Goal: Book appointment/travel/reservation

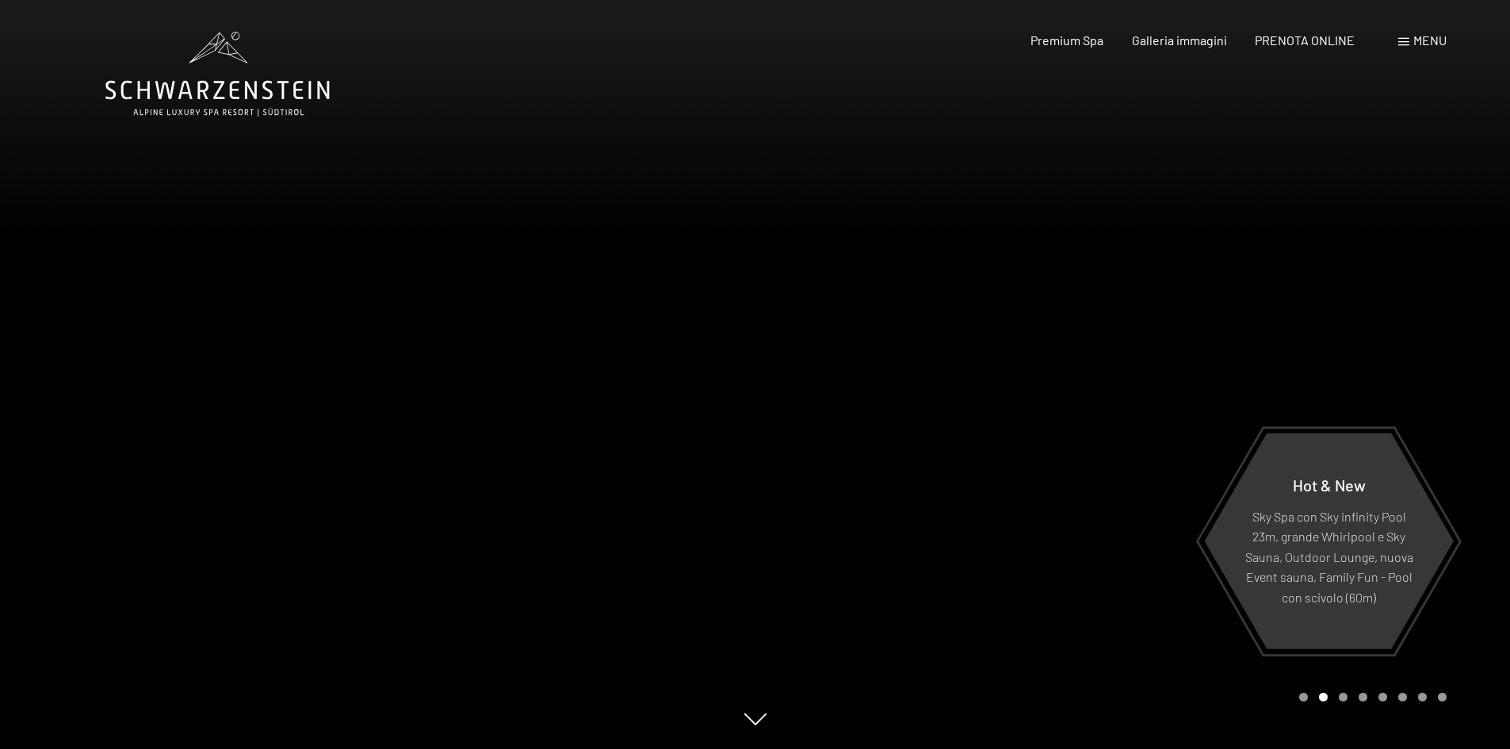
click at [1421, 48] on div "Menu" at bounding box center [1423, 40] width 48 height 17
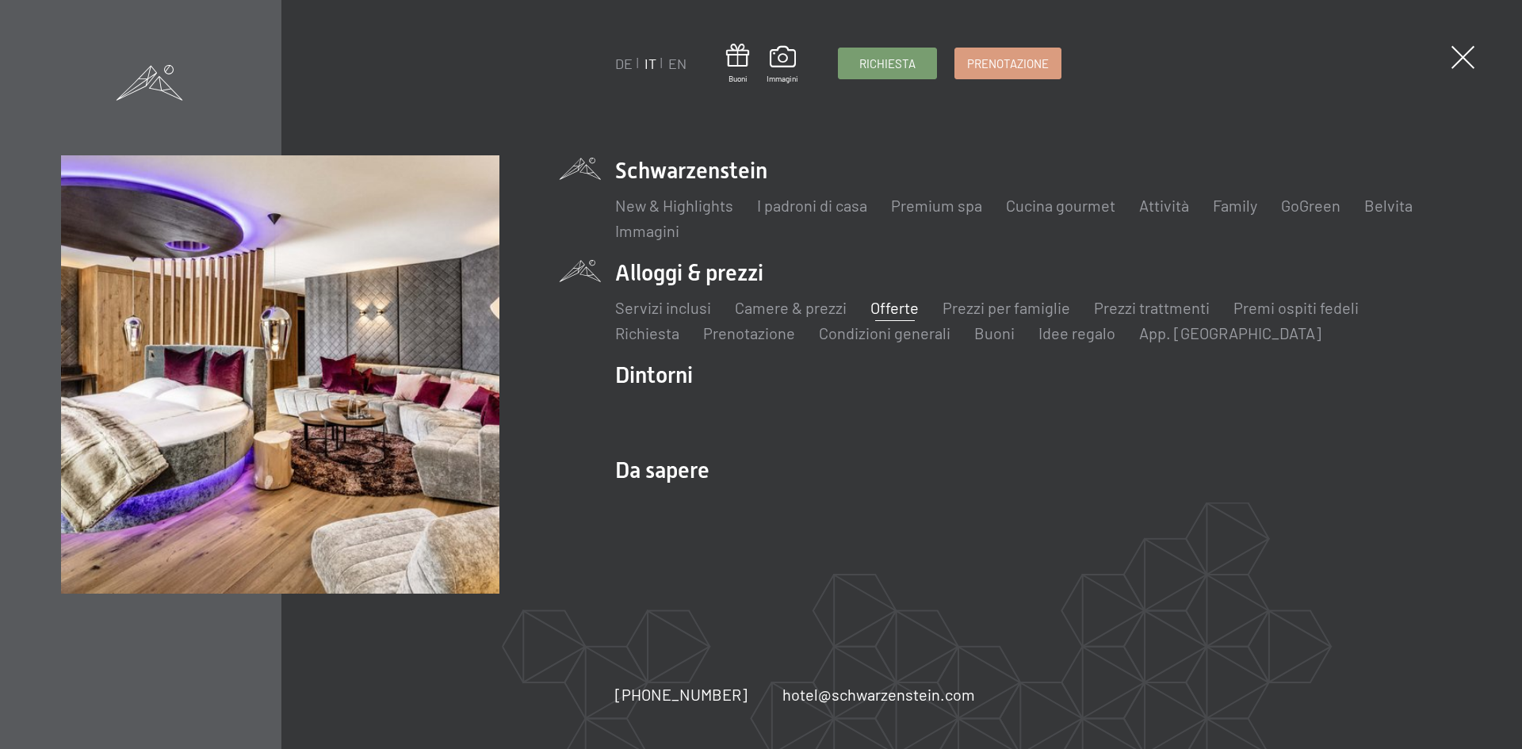
click at [902, 309] on link "Offerte" at bounding box center [895, 307] width 48 height 19
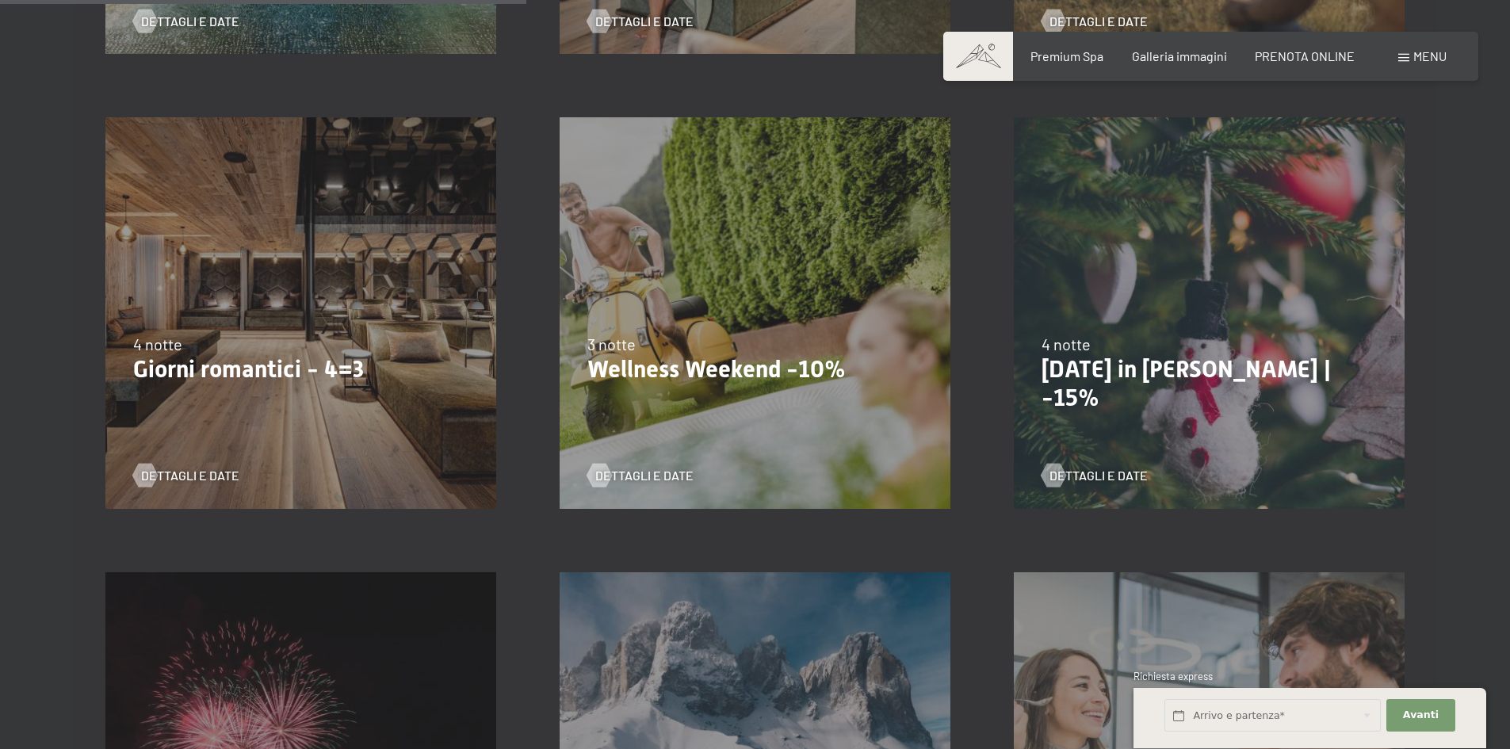
scroll to position [1269, 0]
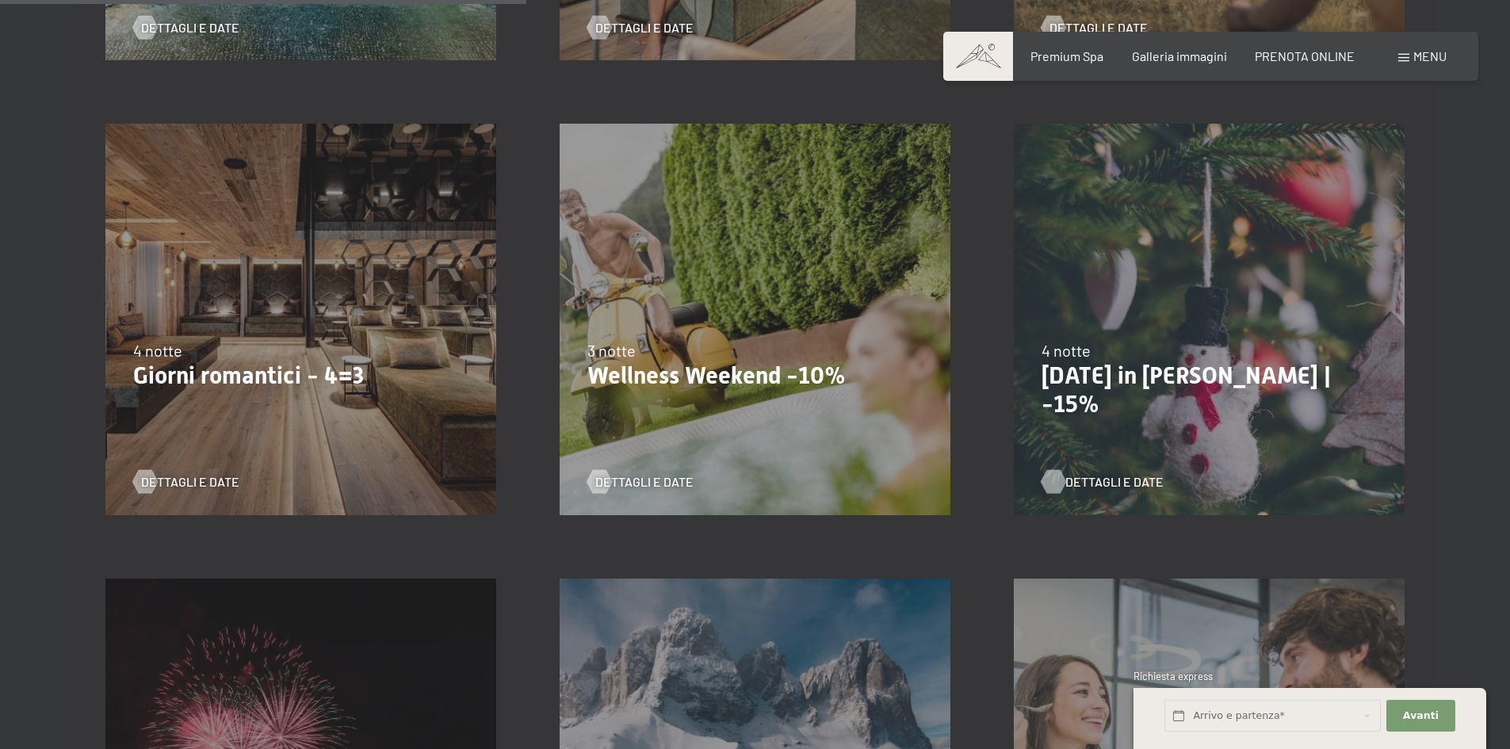
click at [1114, 485] on span "Dettagli e Date" at bounding box center [1115, 481] width 98 height 17
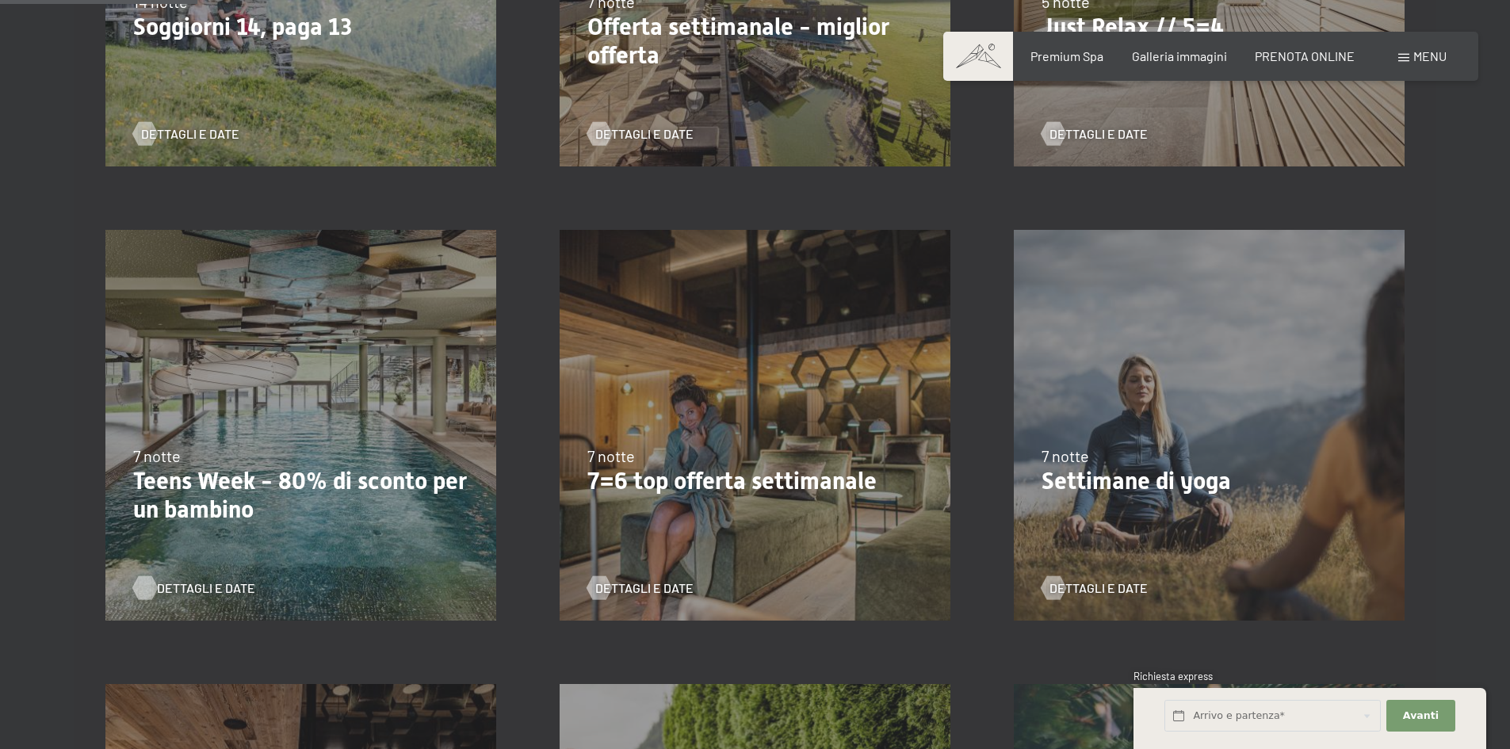
scroll to position [872, 0]
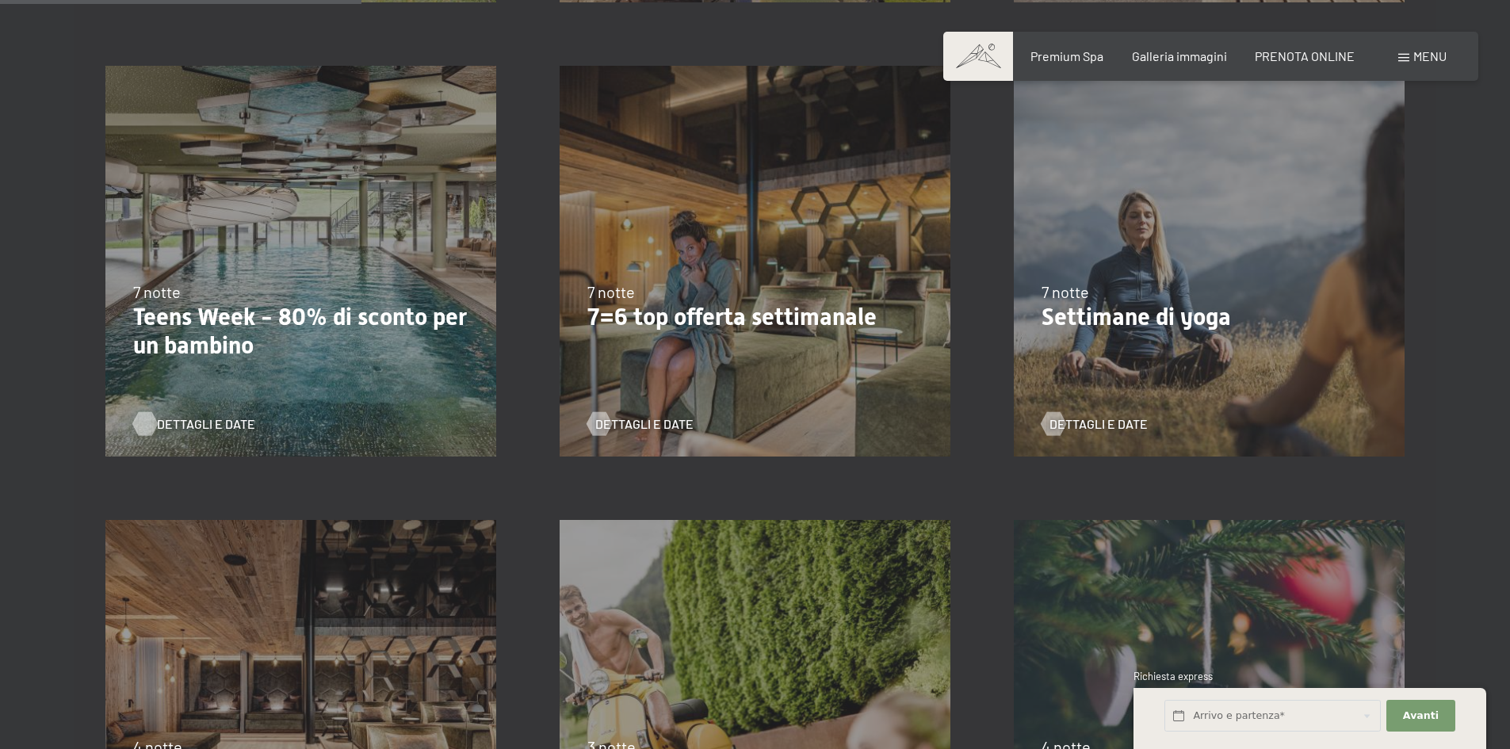
click at [209, 425] on span "Dettagli e Date" at bounding box center [206, 423] width 98 height 17
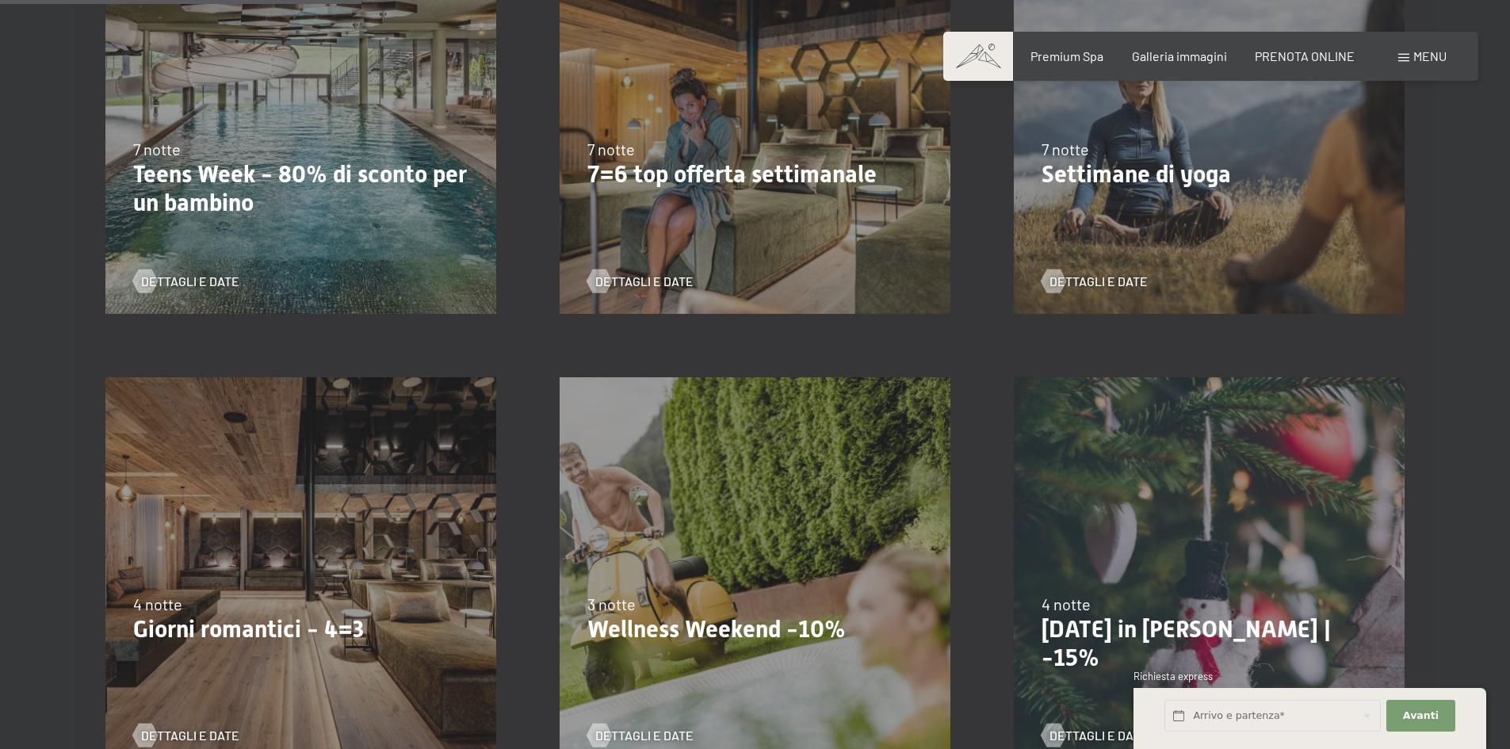
scroll to position [1189, 0]
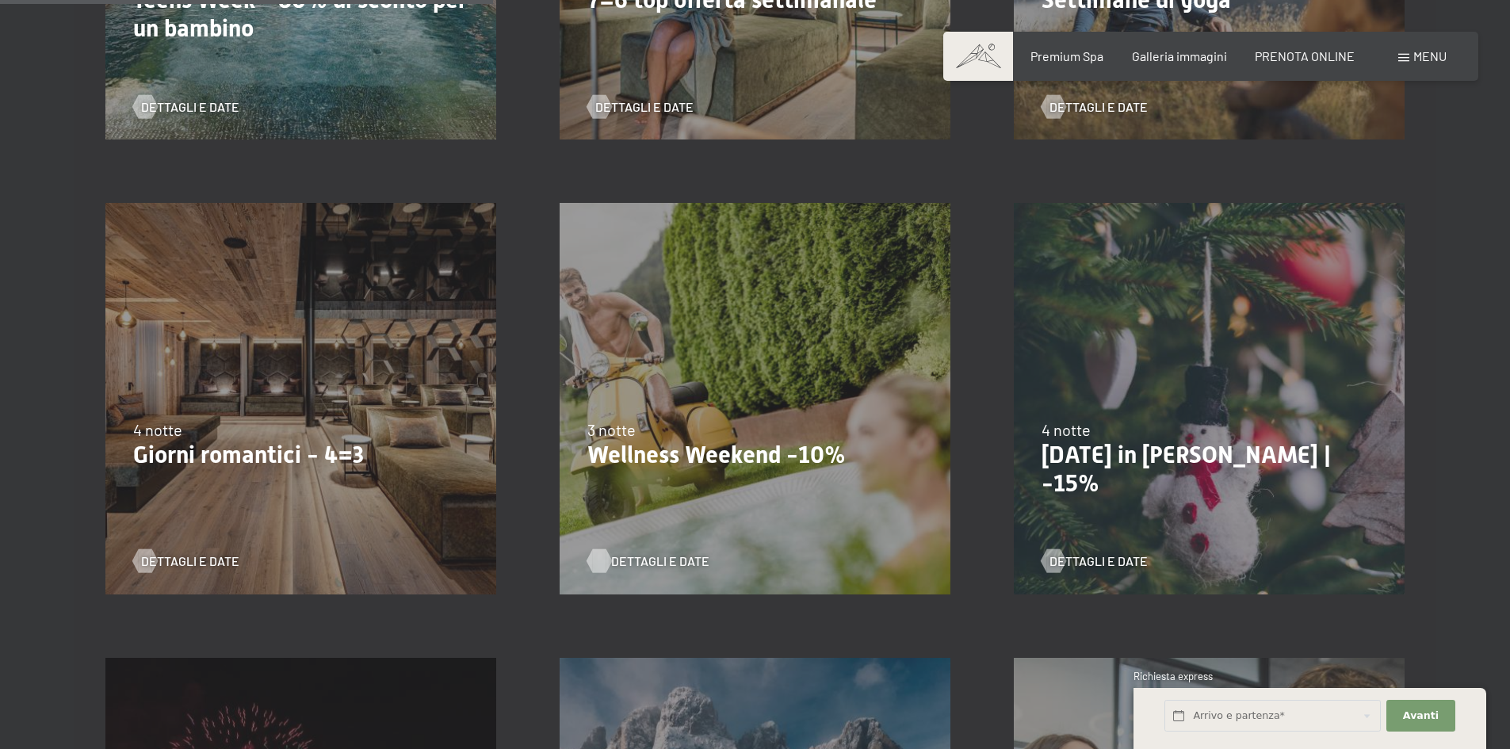
click at [649, 562] on span "Dettagli e Date" at bounding box center [660, 561] width 98 height 17
click at [625, 572] on div "13/11/2025-1/12/2025 11/12/2025-22/12/2025 15/1/2026-26/1/2026 12/3/2026-23/3/2…" at bounding box center [755, 398] width 454 height 454
click at [626, 562] on span "Dettagli e Date" at bounding box center [660, 561] width 98 height 17
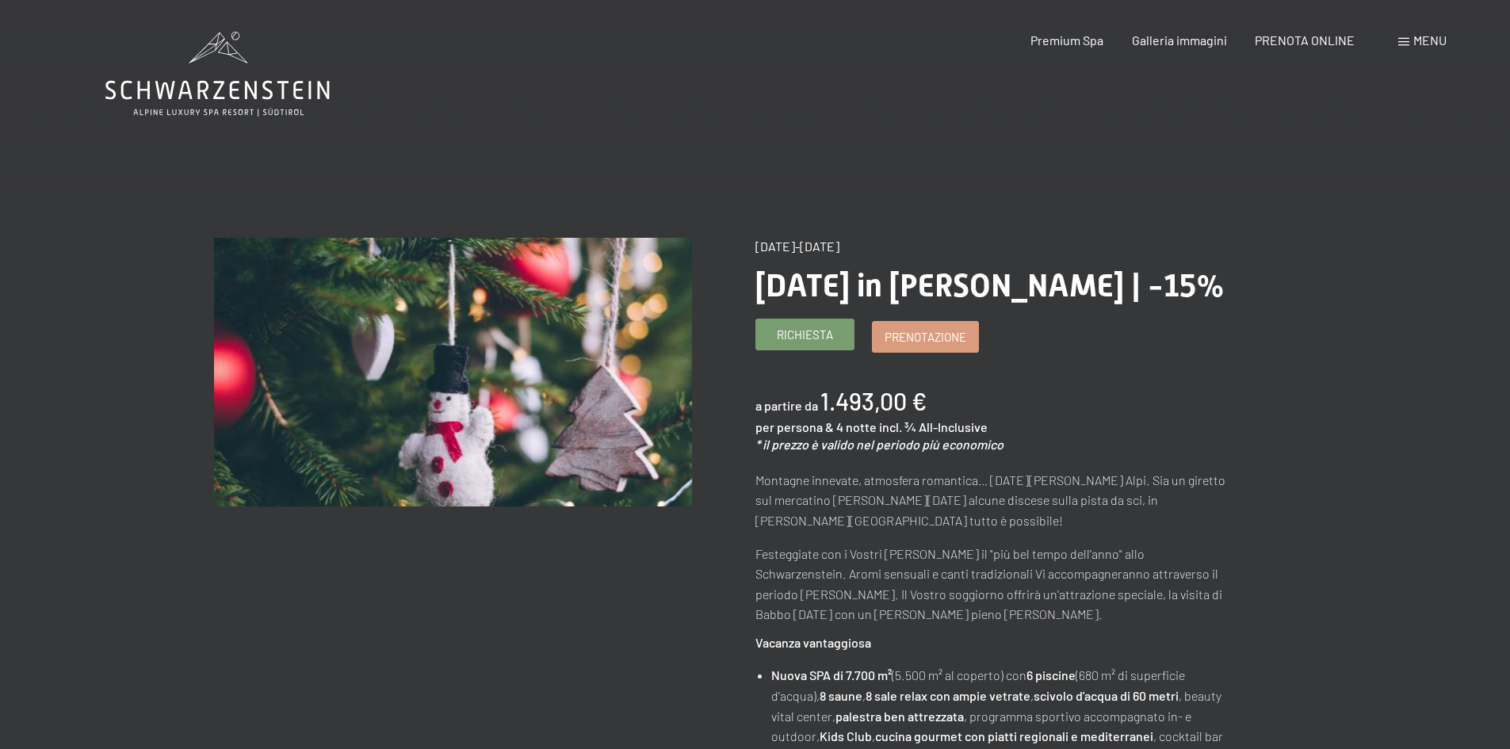
click at [810, 337] on span "Richiesta" at bounding box center [805, 335] width 56 height 17
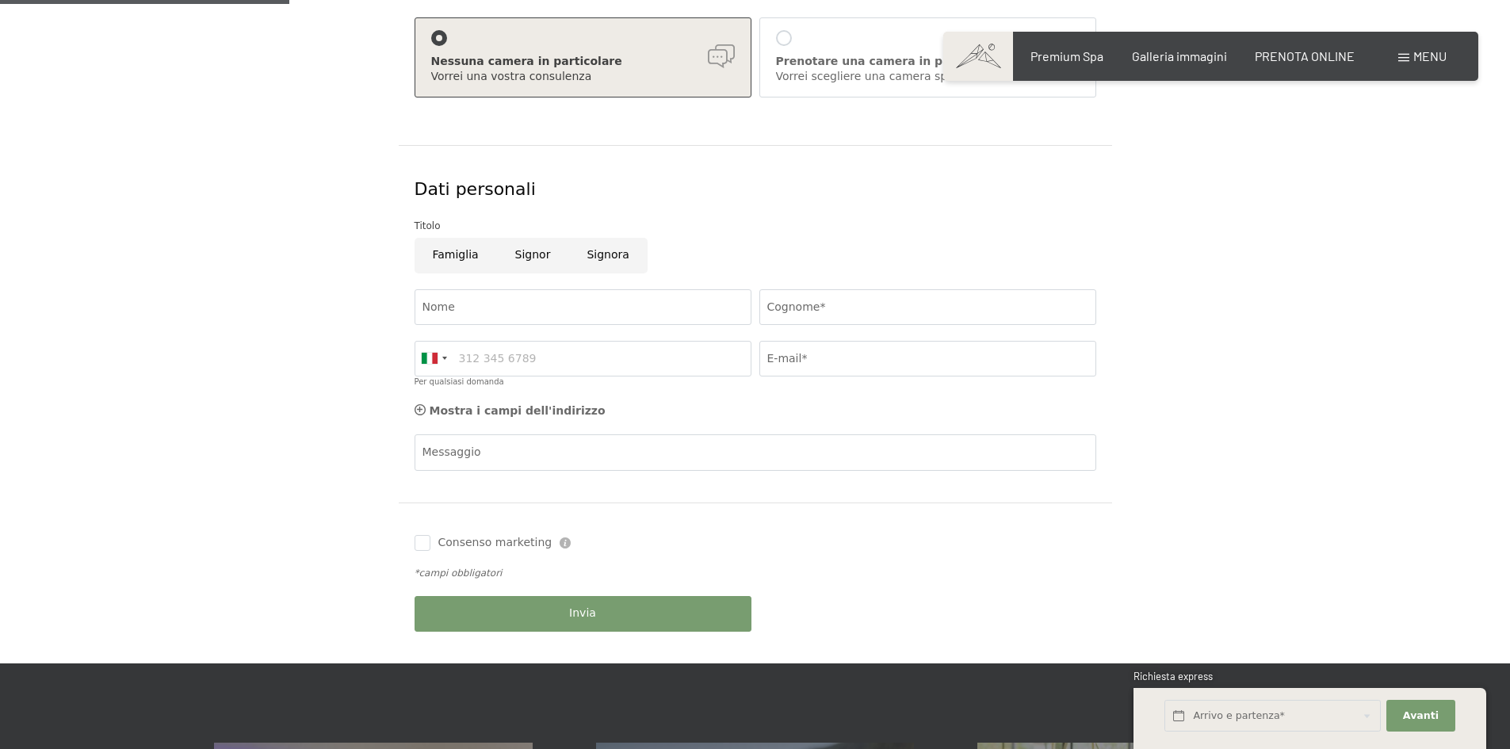
scroll to position [555, 0]
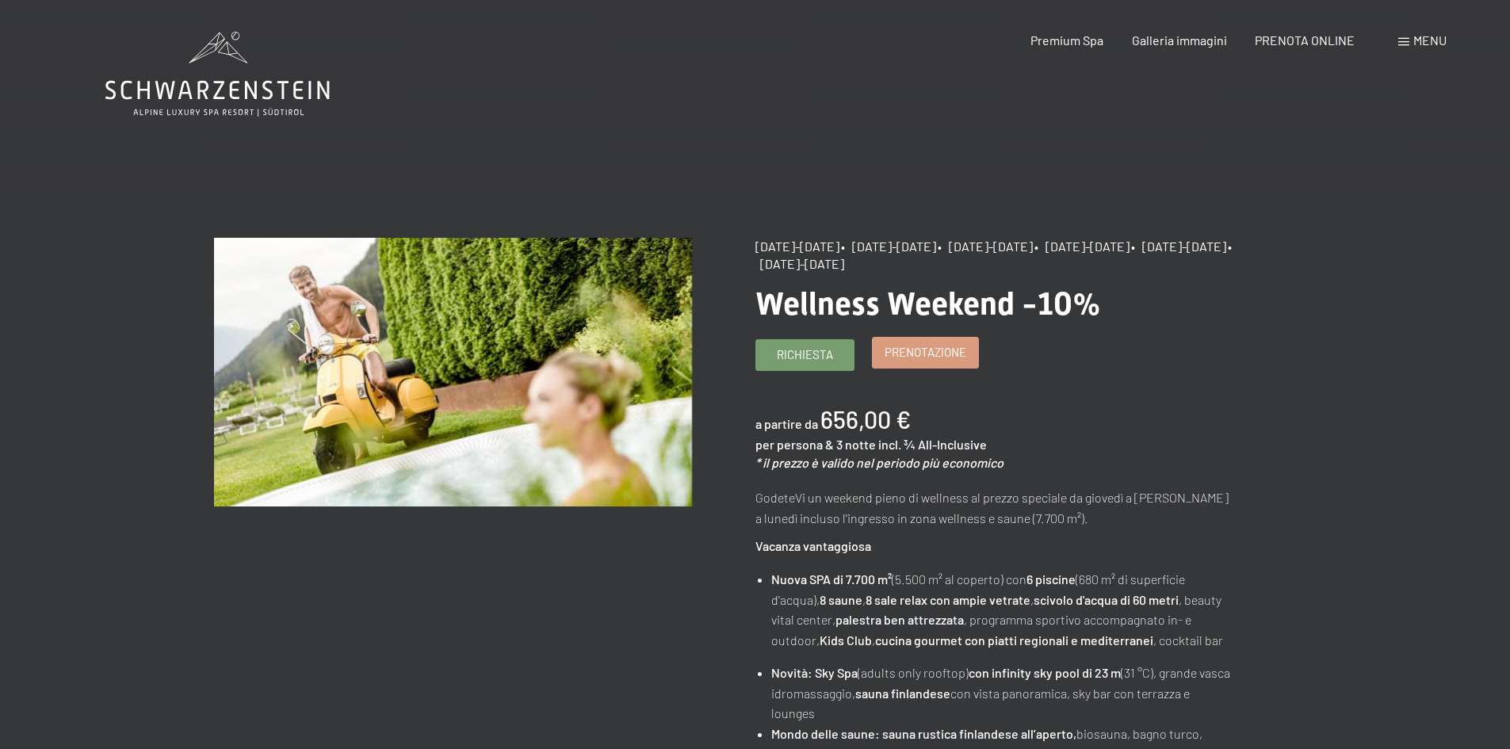
click at [917, 354] on span "Prenotazione" at bounding box center [926, 352] width 82 height 17
click at [933, 356] on span "Prenotazione" at bounding box center [926, 352] width 82 height 17
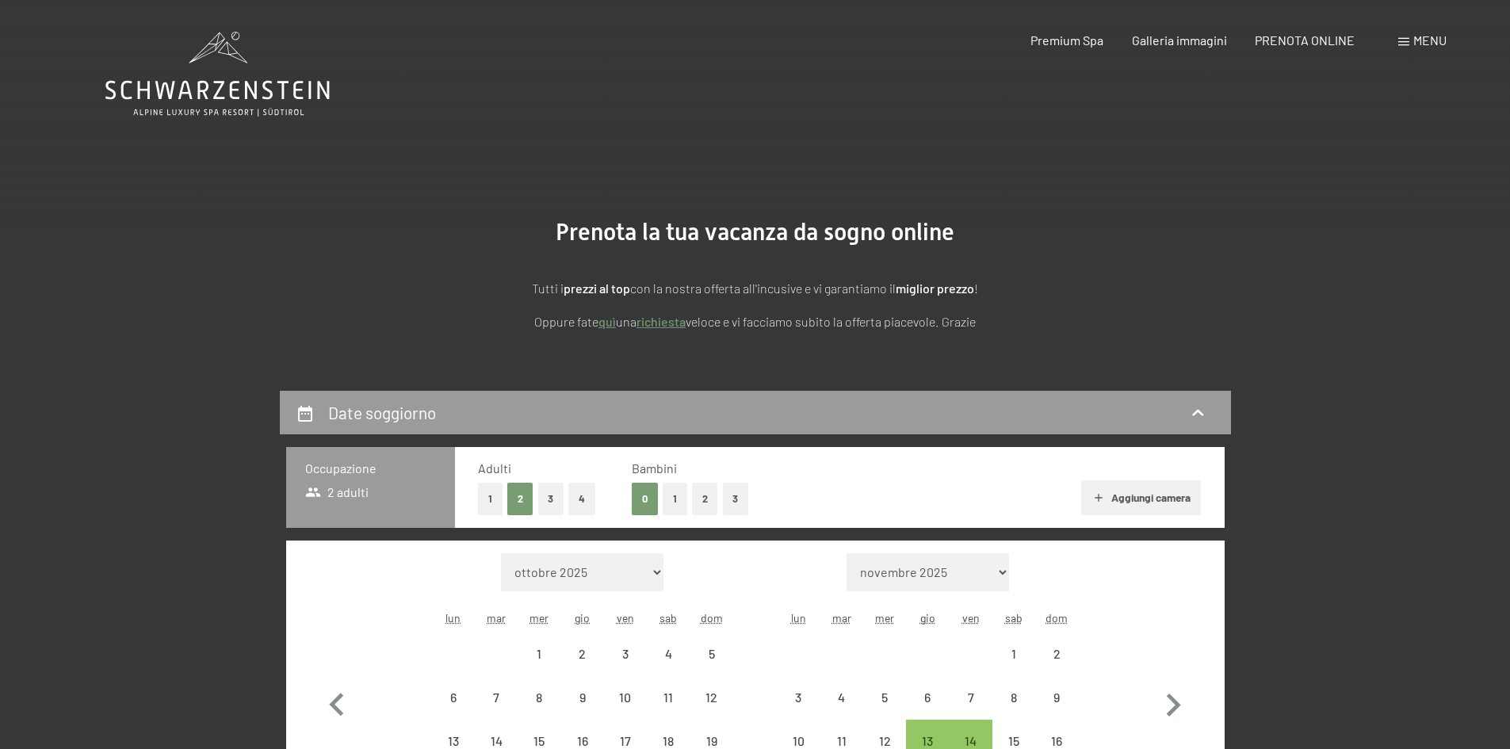
select select "2025-11-01"
select select "2025-12-01"
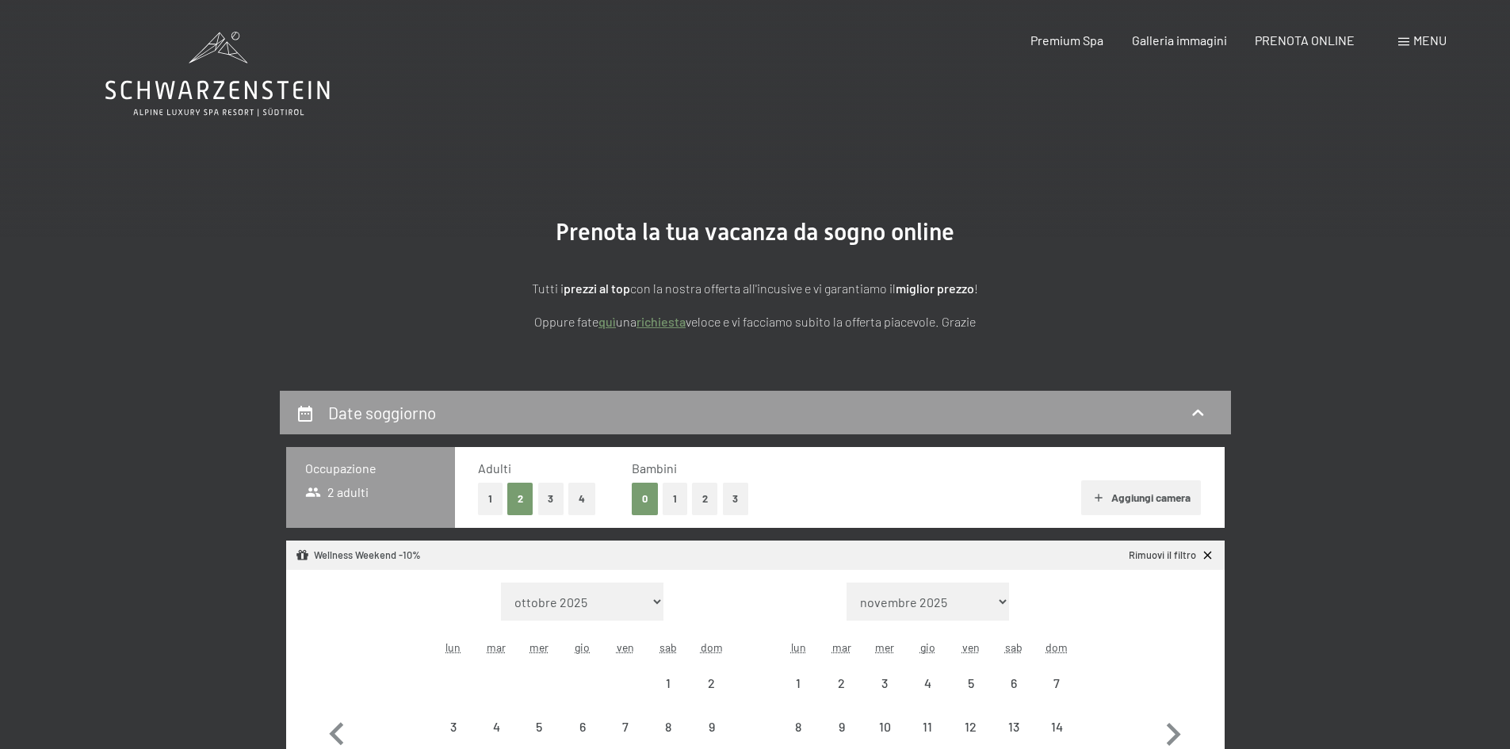
select select "2025-11-01"
select select "2025-12-01"
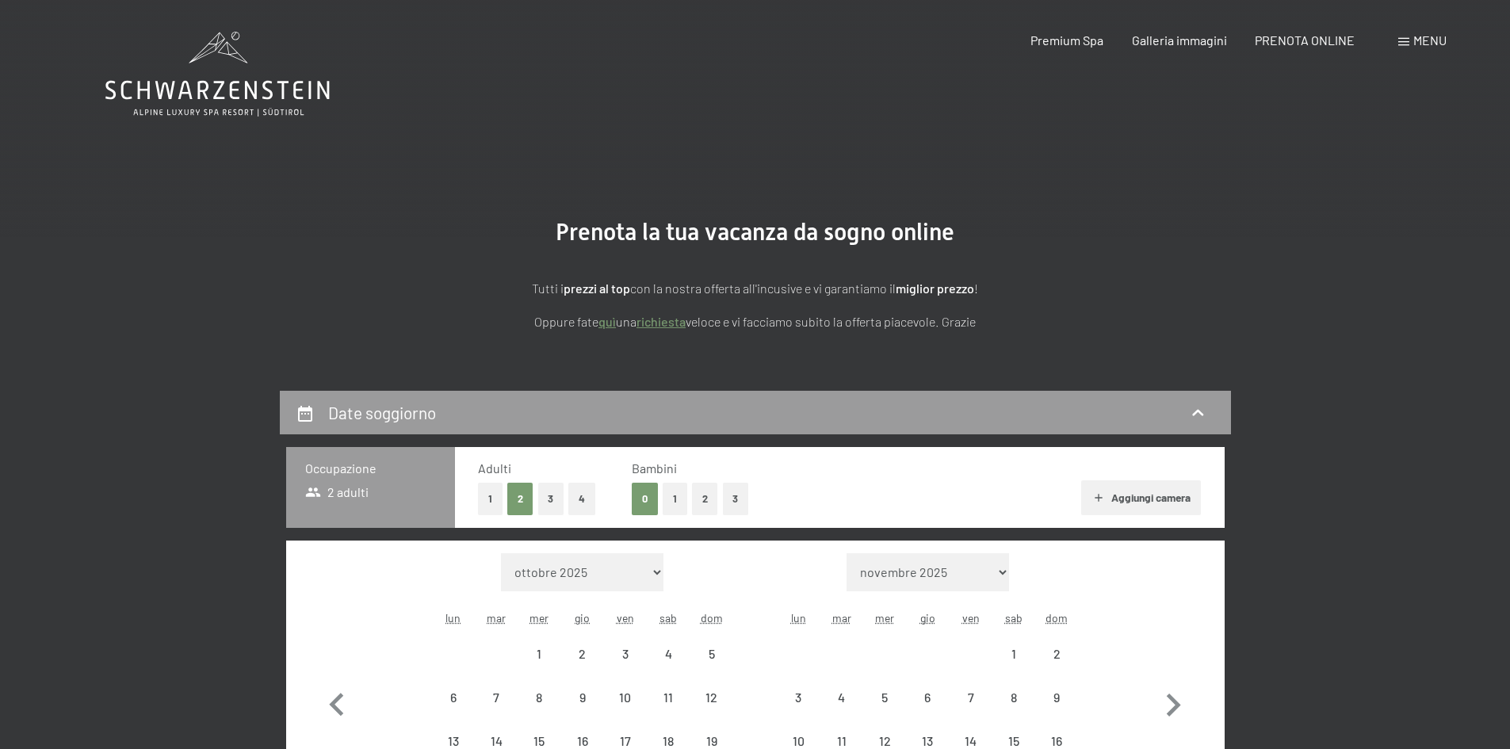
select select "2025-11-01"
select select "2025-12-01"
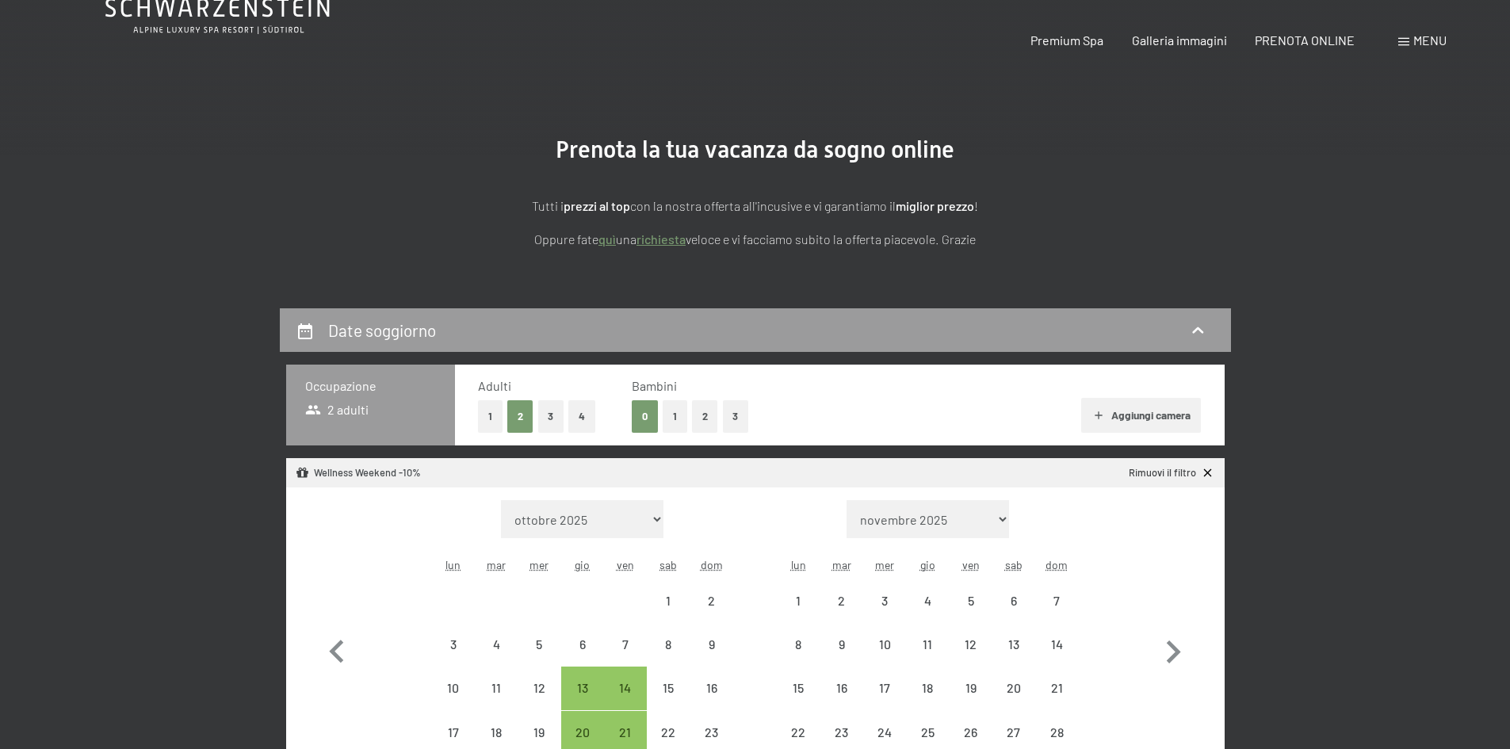
select select "2025-11-01"
select select "2025-12-01"
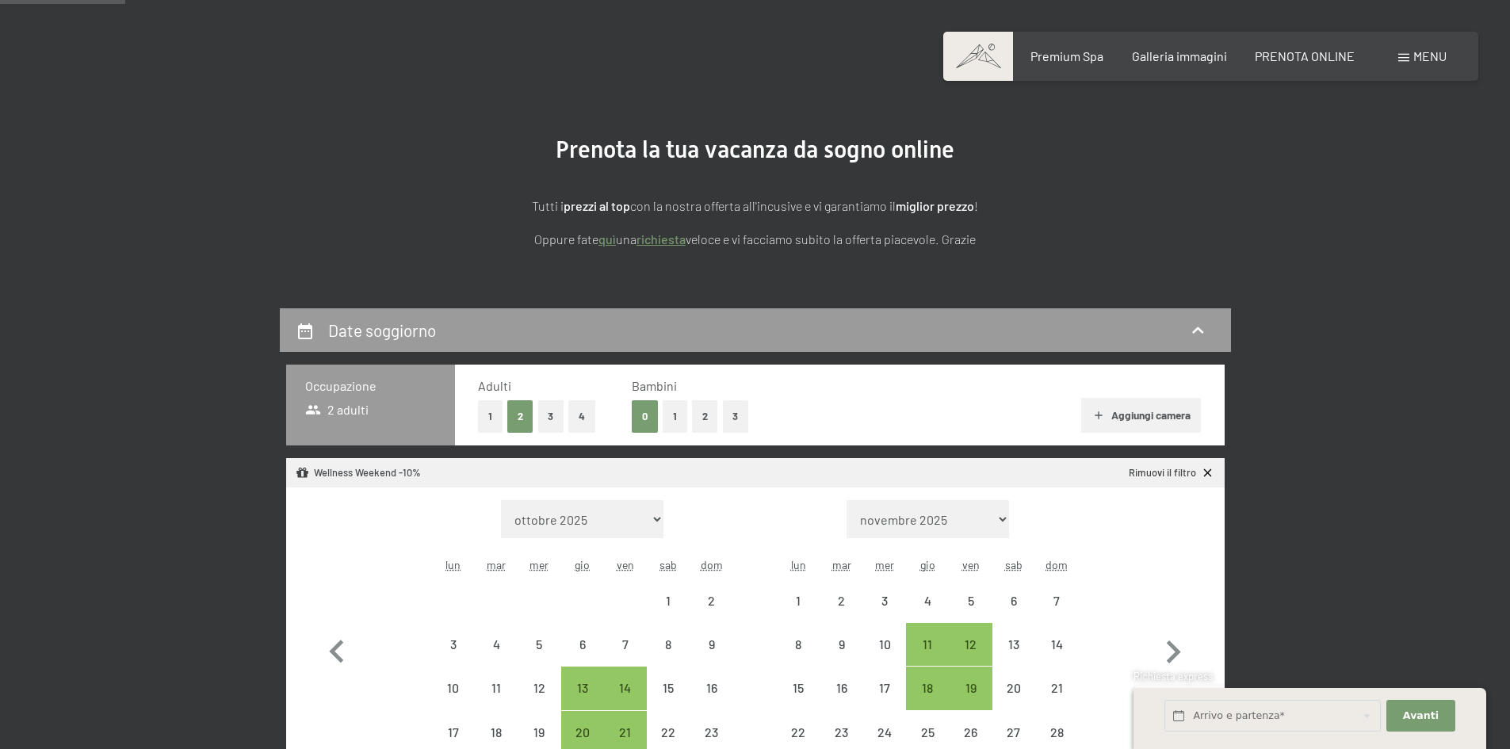
scroll to position [159, 0]
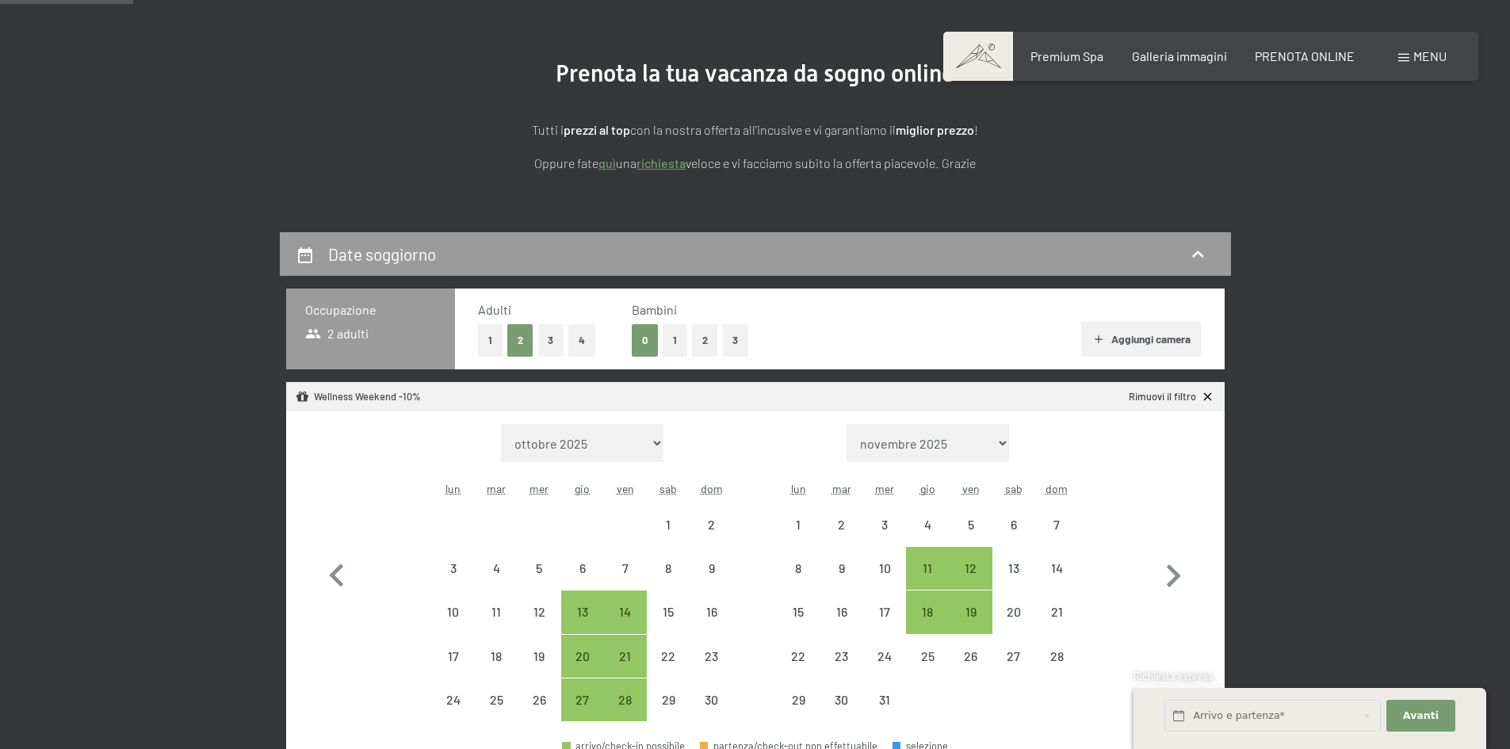
click at [703, 342] on button "2" at bounding box center [705, 340] width 26 height 33
select select "2025-11-01"
select select "2025-12-01"
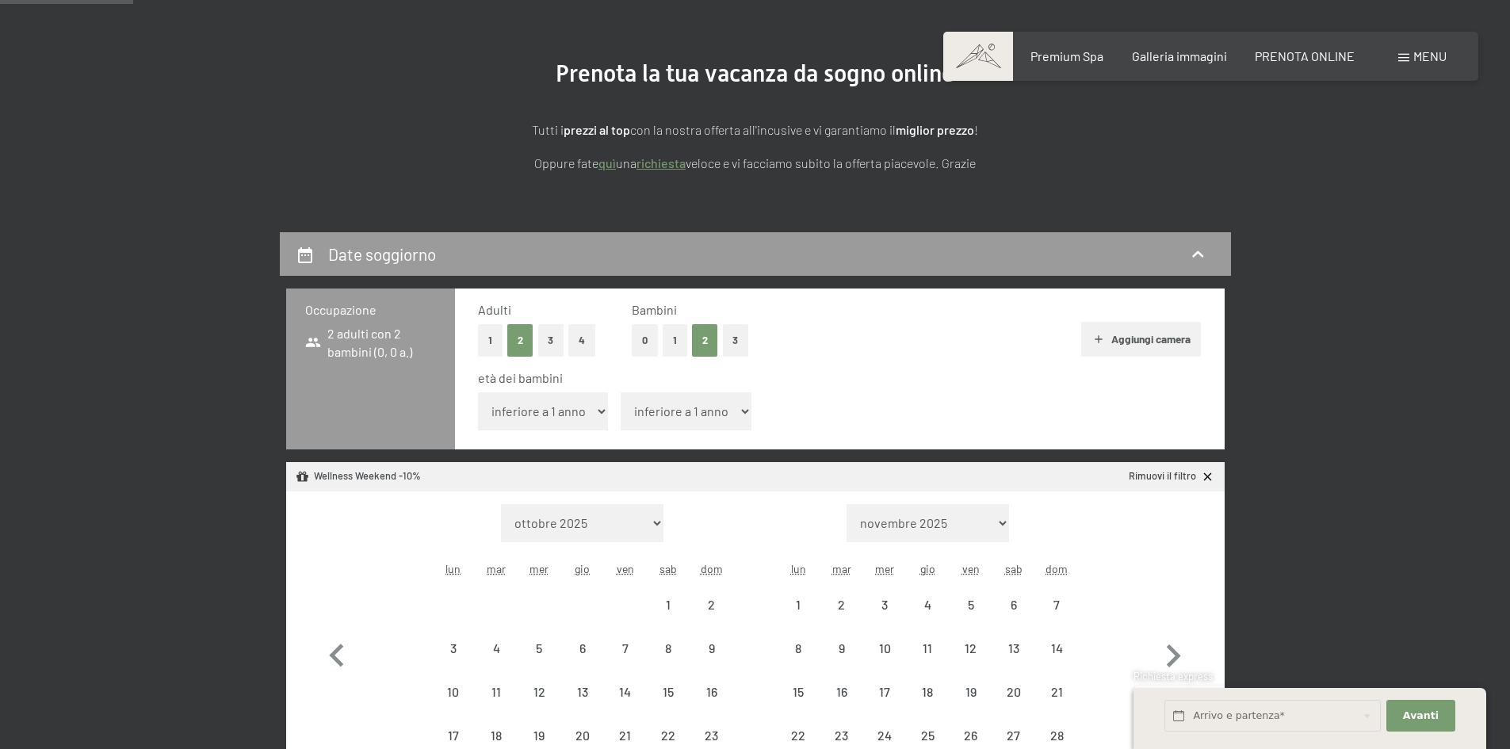
select select "2025-11-01"
select select "2025-12-01"
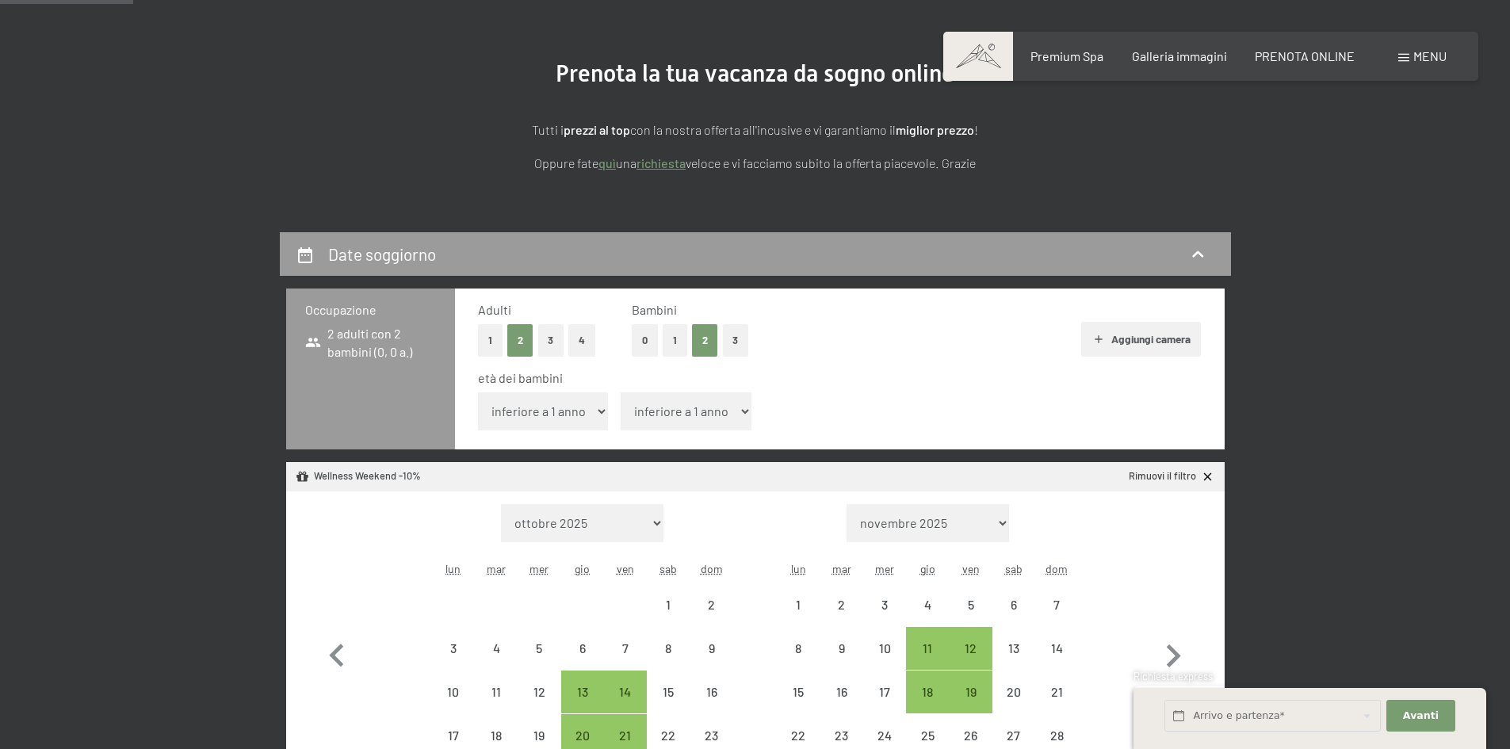
click at [556, 412] on select "inferiore a 1 anno 1 anno 2 anni 3 anni 4 anni 5 anni 6 anni 7 anni 8 anni 9 an…" at bounding box center [543, 411] width 131 height 38
select select "11"
click at [478, 392] on select "inferiore a 1 anno 1 anno 2 anni 3 anni 4 anni 5 anni 6 anni 7 anni 8 anni 9 an…" at bounding box center [543, 411] width 131 height 38
select select "2025-11-01"
select select "2025-12-01"
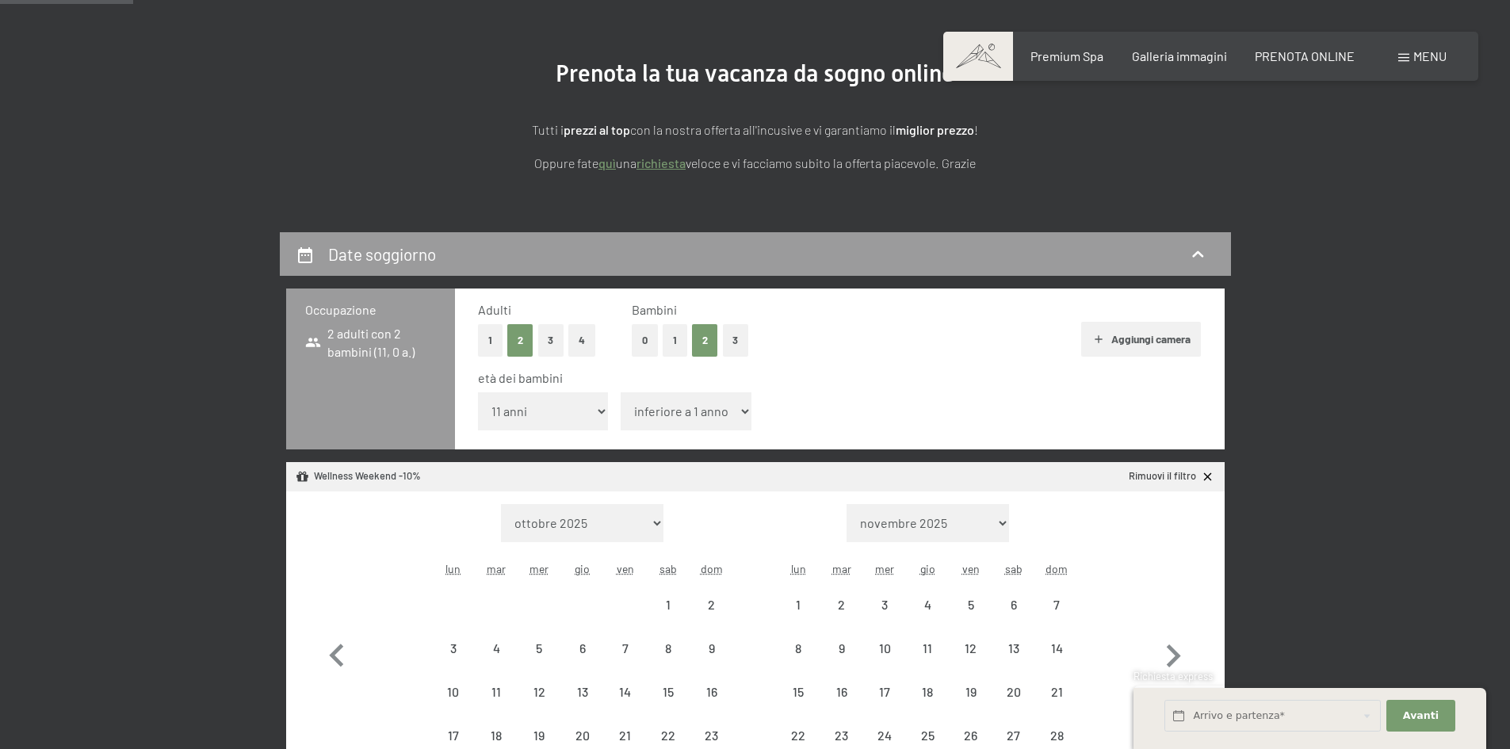
select select "2025-11-01"
select select "2025-12-01"
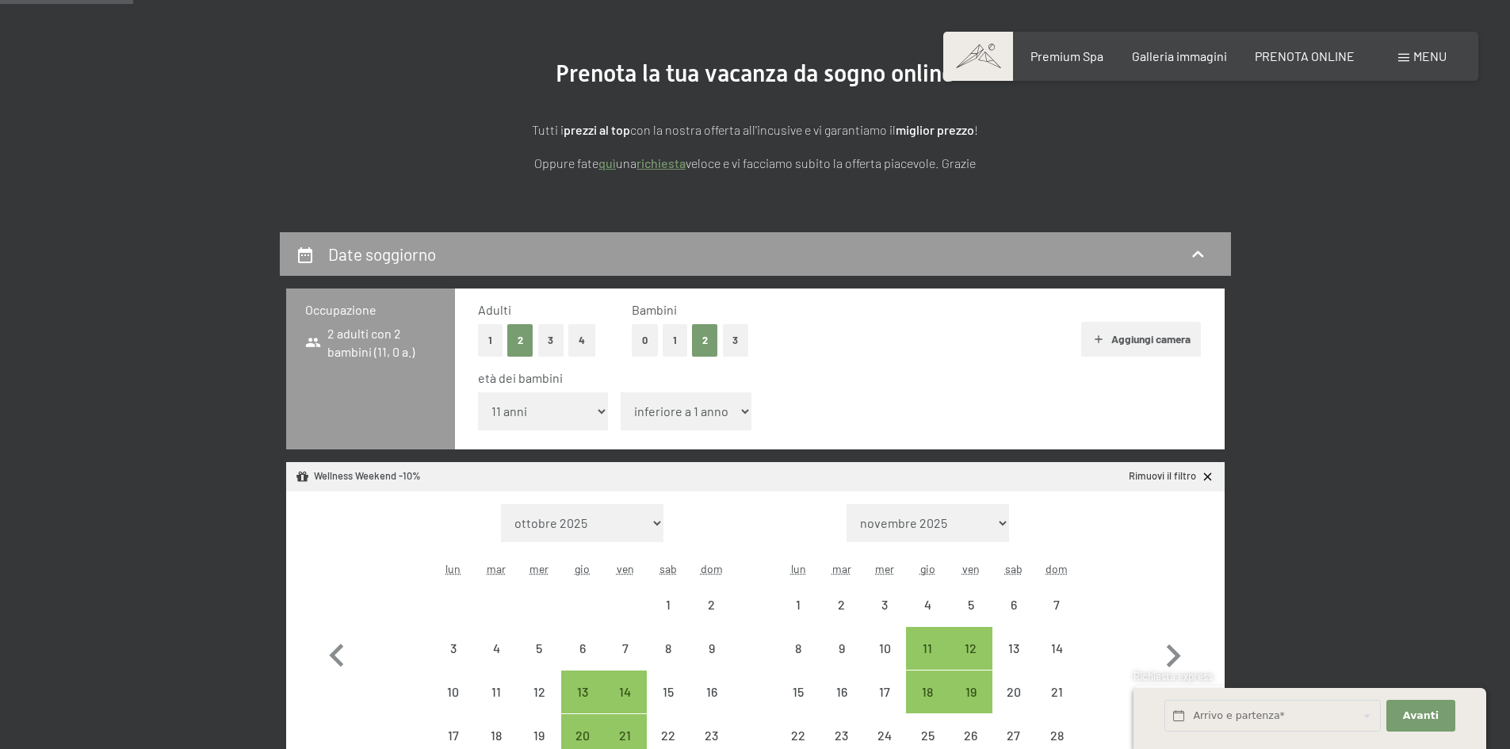
click at [682, 415] on span "Consenso marketing*" at bounding box center [663, 421] width 120 height 16
click at [595, 415] on input "Consenso marketing*" at bounding box center [588, 421] width 16 height 16
checkbox input "false"
click at [692, 409] on select "inferiore a 1 anno 1 anno 2 anni 3 anni 4 anni 5 anni 6 anni 7 anni 8 anni 9 an…" at bounding box center [686, 411] width 131 height 38
select select "12"
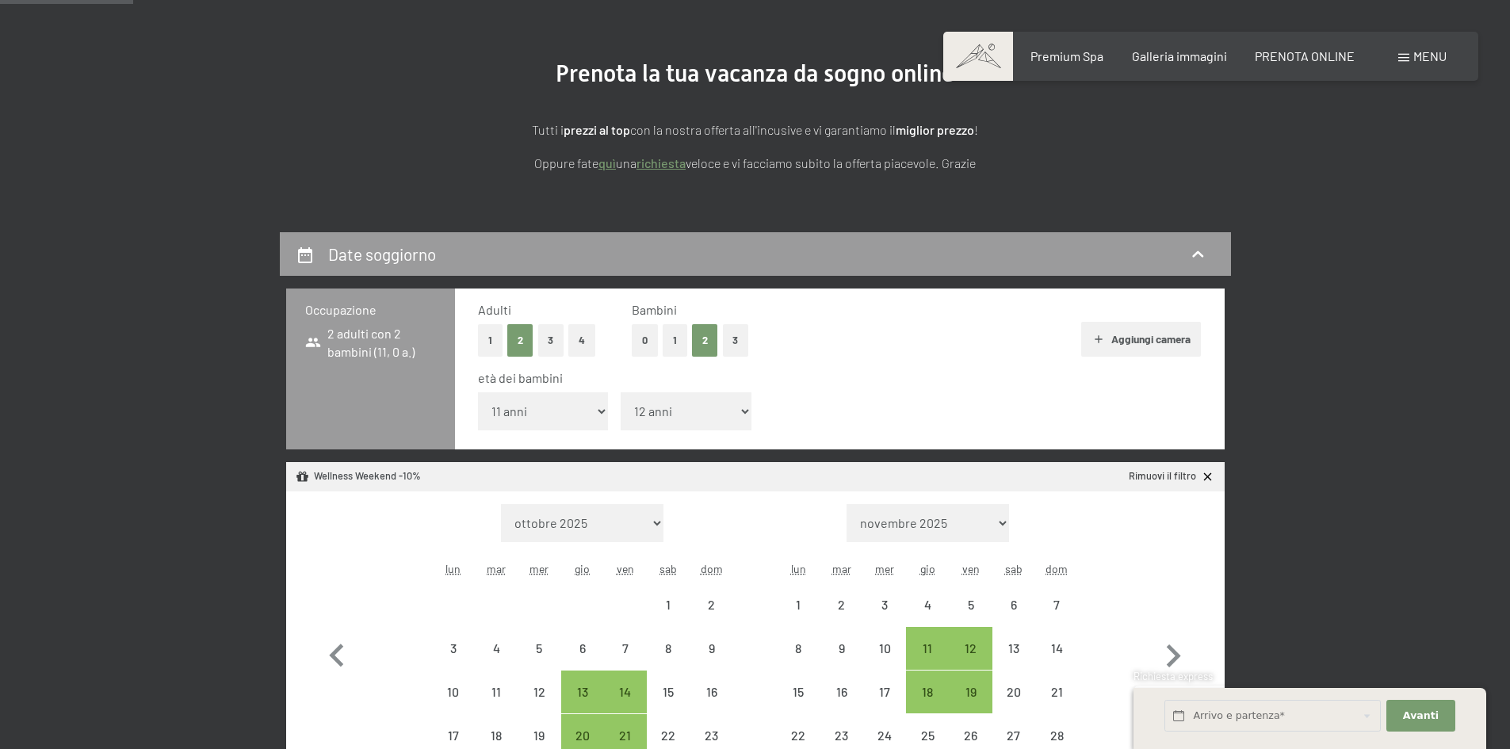
click at [621, 392] on select "inferiore a 1 anno 1 anno 2 anni 3 anni 4 anni 5 anni 6 anni 7 anni 8 anni 9 an…" at bounding box center [686, 411] width 131 height 38
select select "2025-11-01"
select select "2025-12-01"
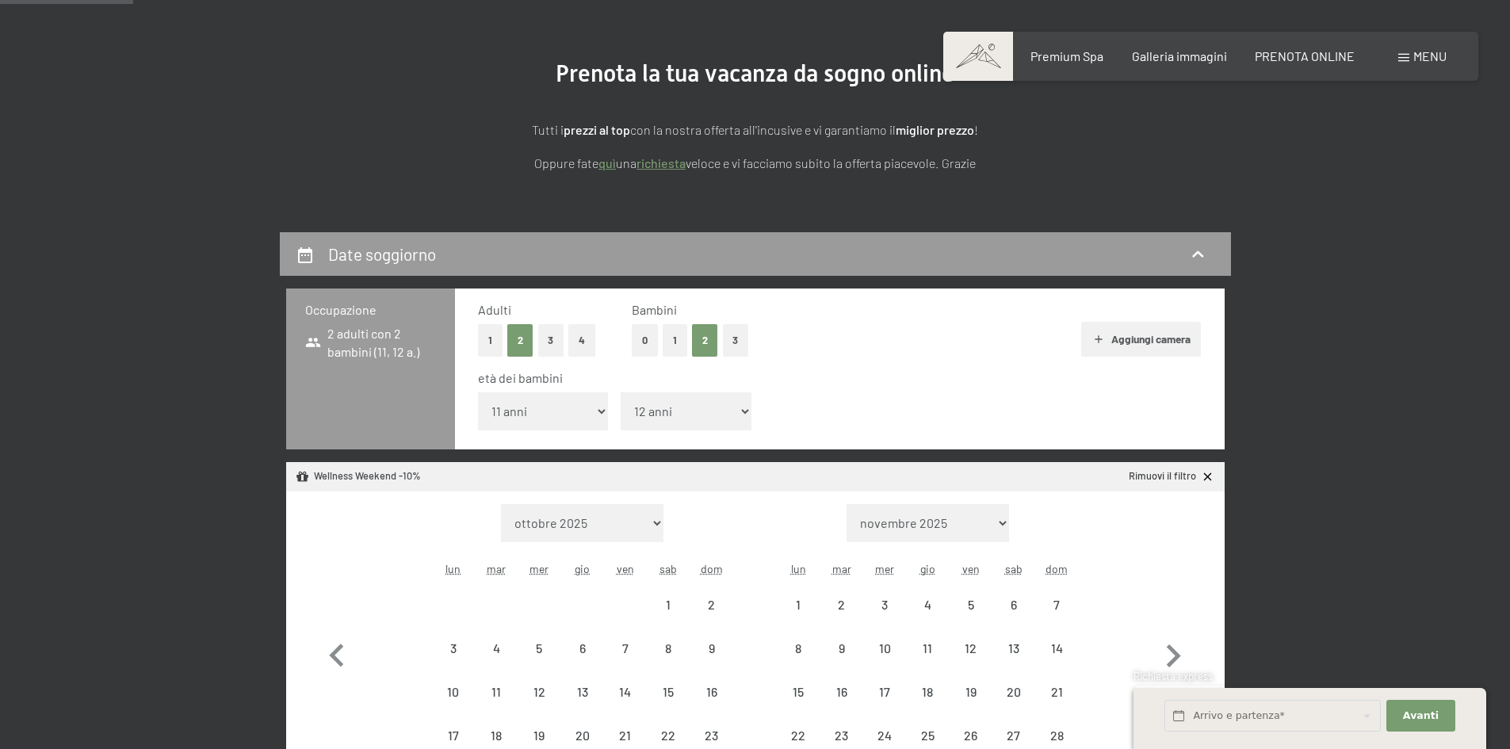
select select "2025-11-01"
select select "2025-12-01"
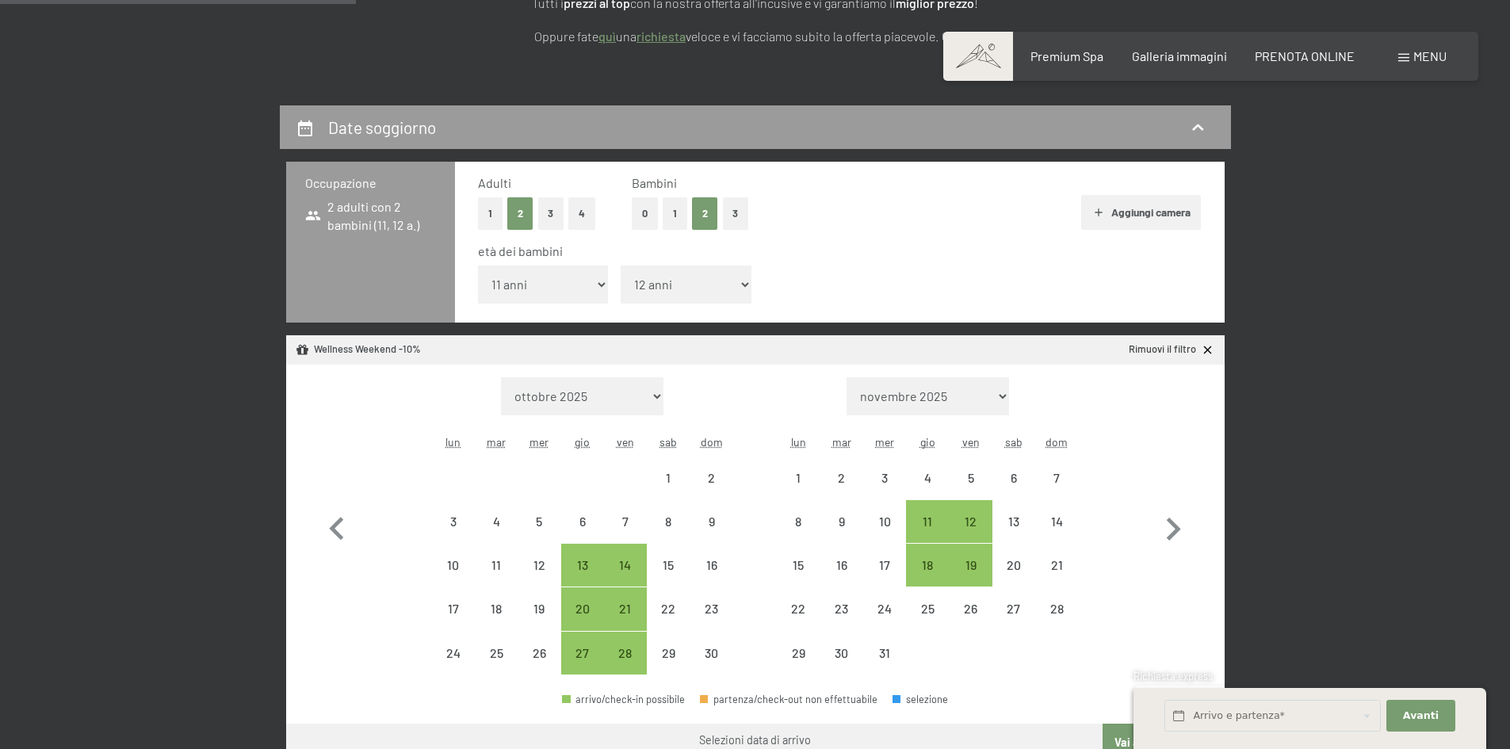
scroll to position [396, 0]
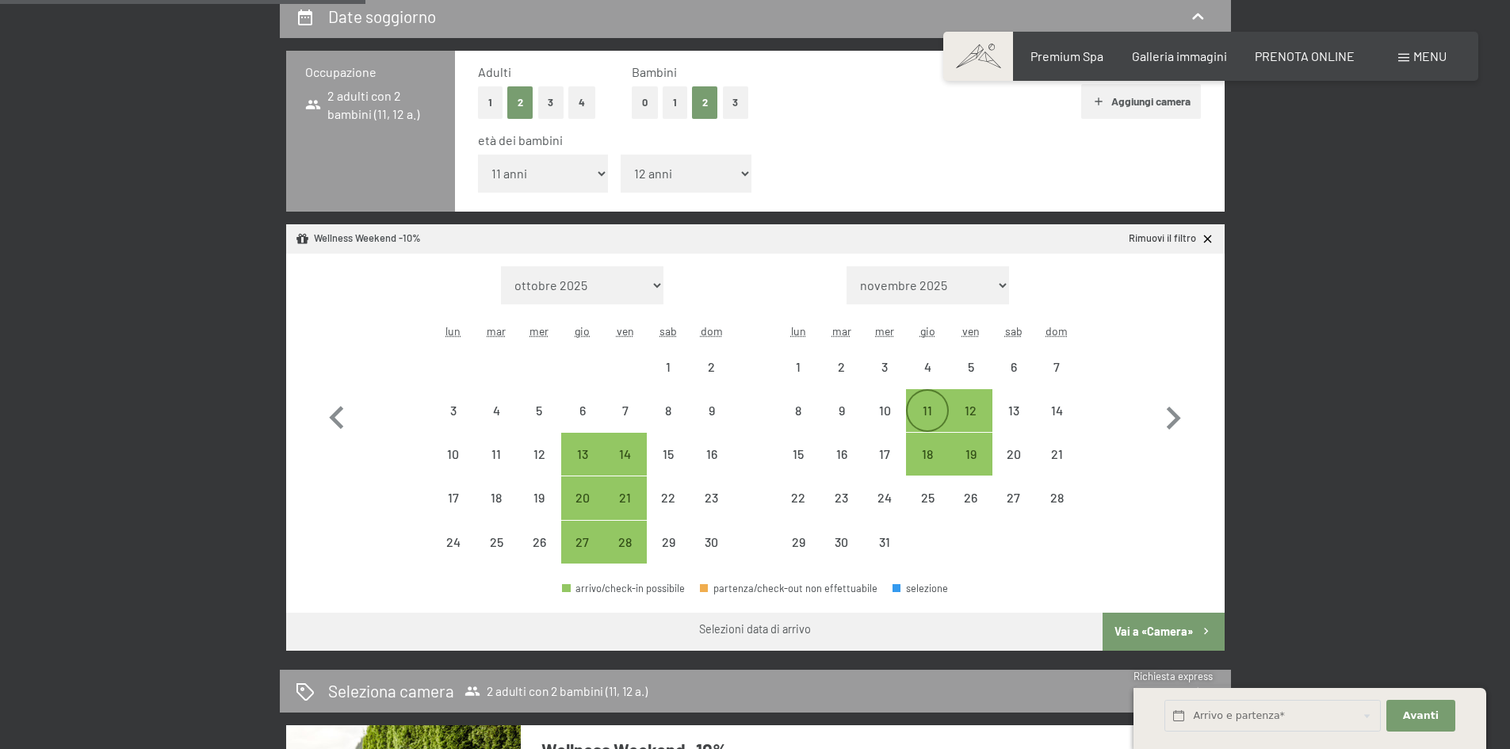
click at [927, 410] on div "11" at bounding box center [928, 424] width 40 height 40
select select "2025-11-01"
select select "2025-12-01"
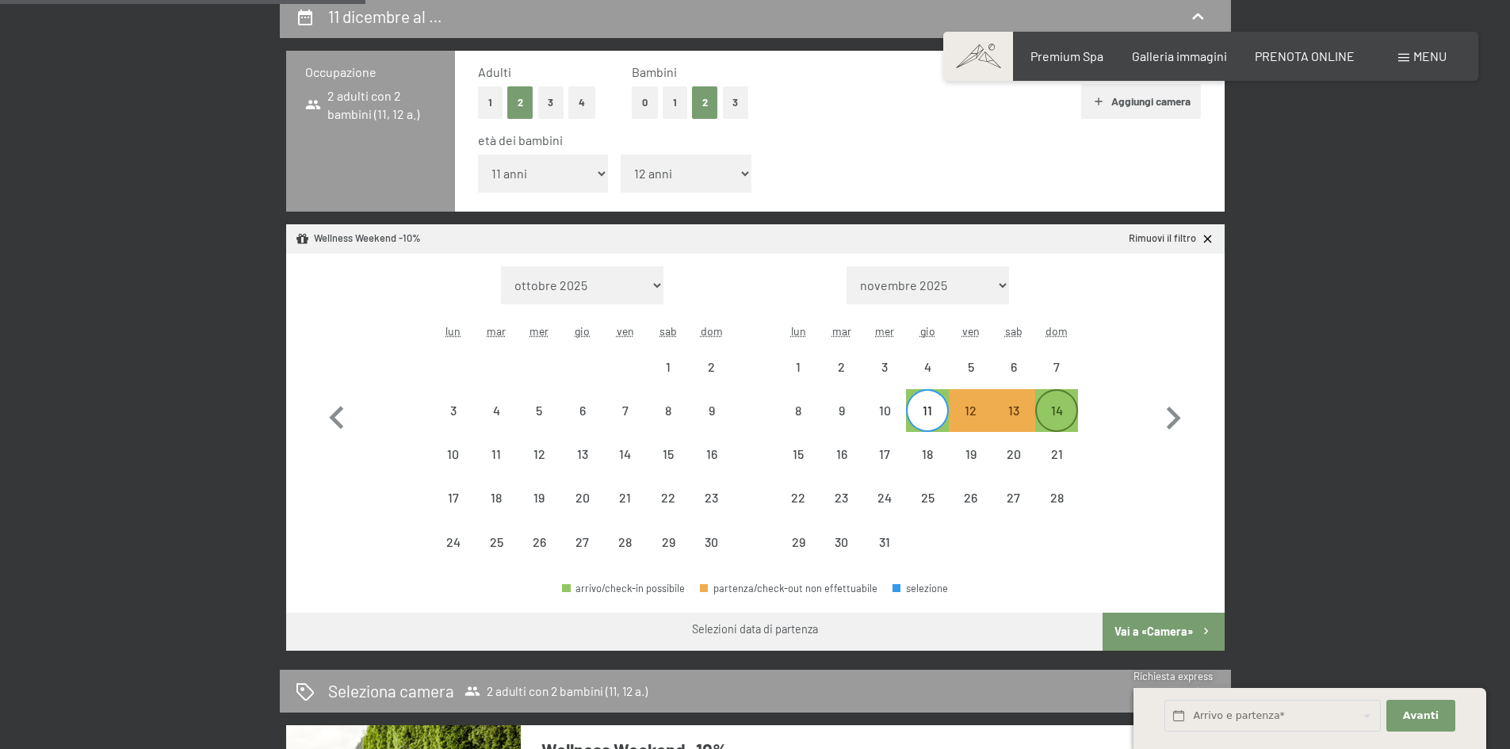
click at [1070, 415] on div "14" at bounding box center [1057, 424] width 40 height 40
select select "2025-11-01"
select select "2025-12-01"
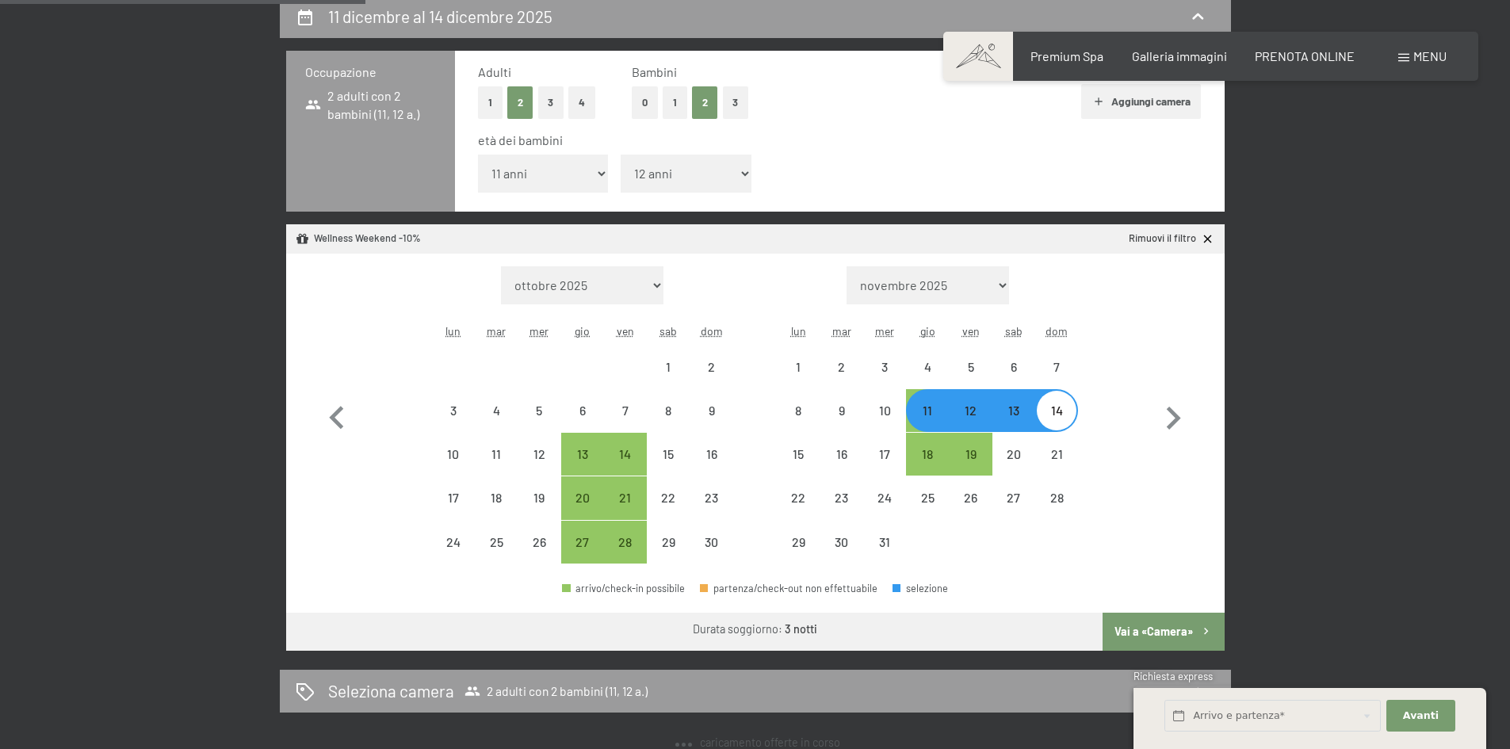
select select "2025-11-01"
select select "2025-12-01"
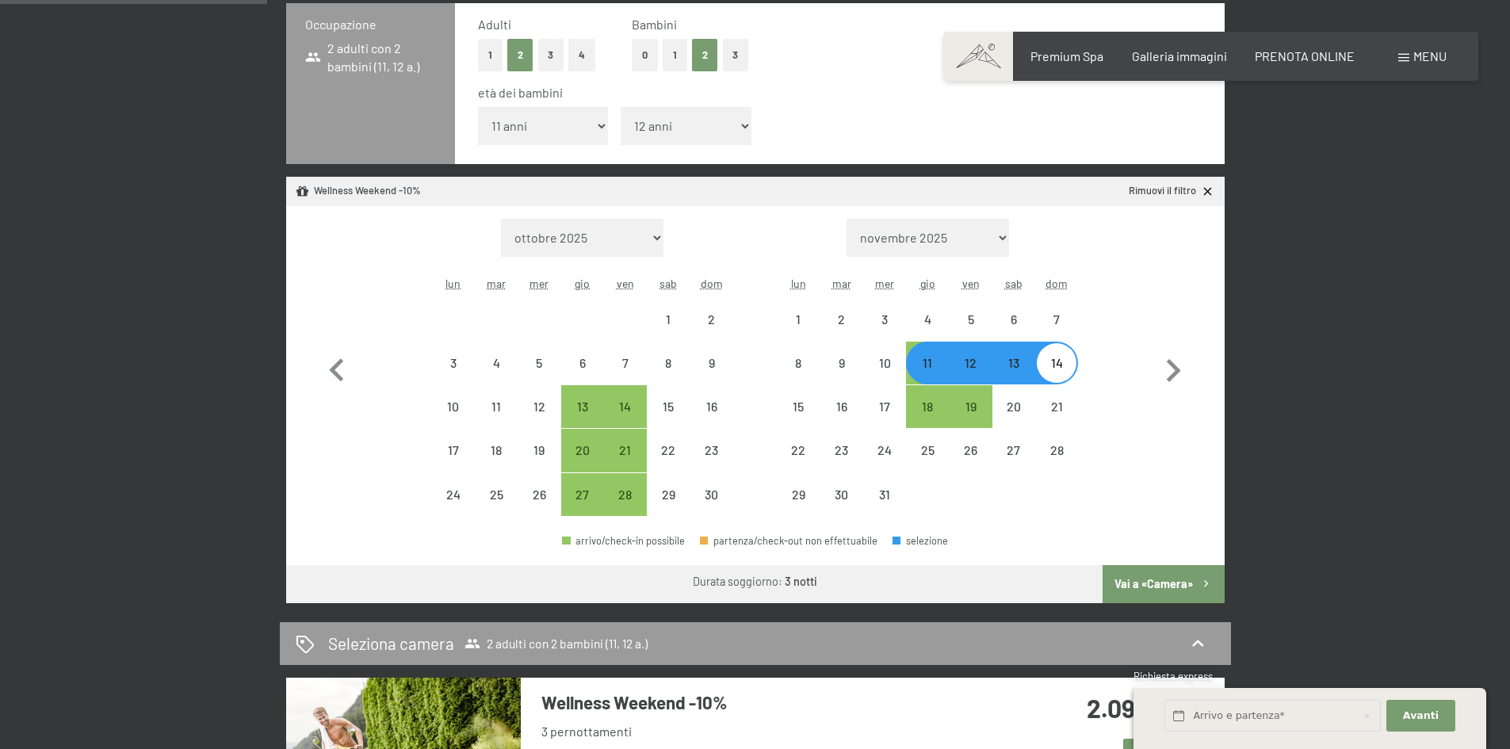
scroll to position [555, 0]
